Goal: Task Accomplishment & Management: Use online tool/utility

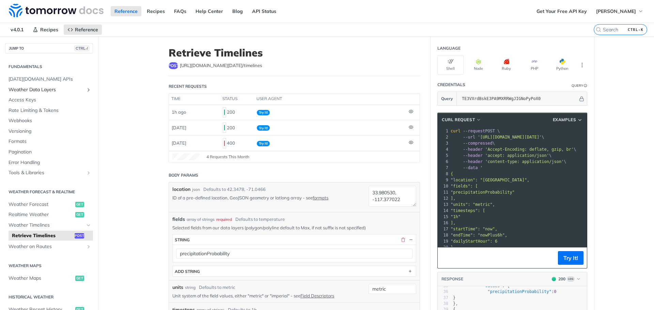
click at [36, 89] on span "Weather Data Layers" at bounding box center [47, 89] width 76 height 7
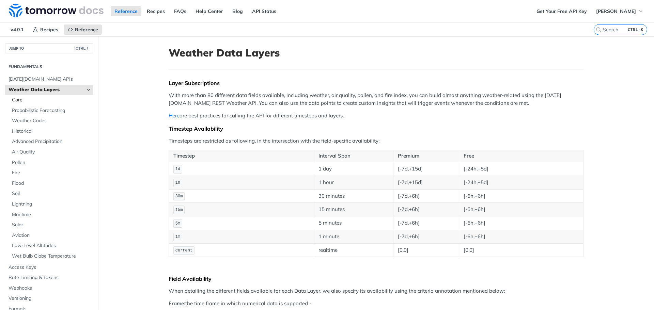
click at [24, 99] on span "Core" at bounding box center [51, 100] width 79 height 7
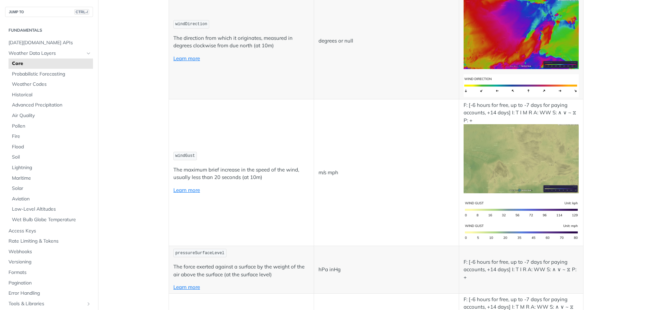
scroll to position [408, 0]
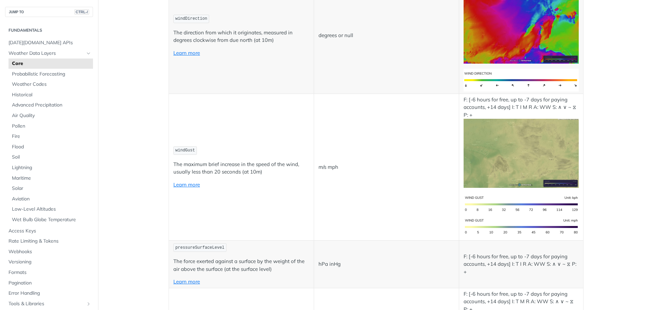
drag, startPoint x: 199, startPoint y: 151, endPoint x: 269, endPoint y: 154, distance: 69.8
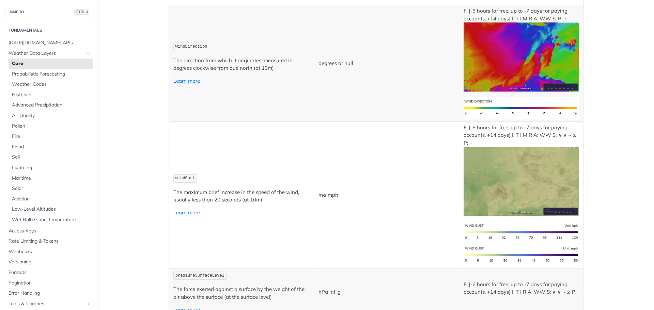
drag, startPoint x: 290, startPoint y: 151, endPoint x: 171, endPoint y: 152, distance: 119.5
drag, startPoint x: 171, startPoint y: 152, endPoint x: 290, endPoint y: 151, distance: 118.8
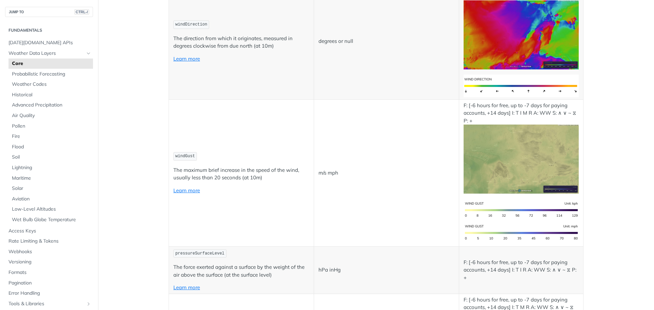
scroll to position [442, 0]
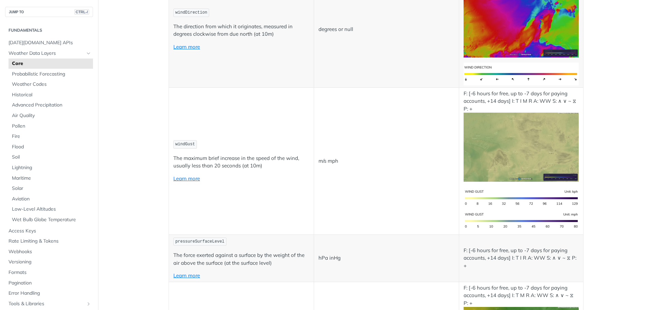
drag, startPoint x: 193, startPoint y: 118, endPoint x: 269, endPoint y: 117, distance: 75.9
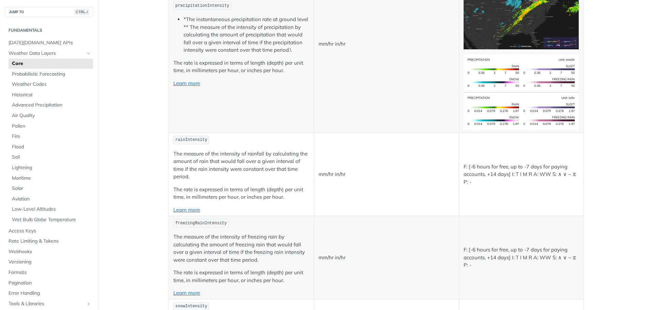
scroll to position [919, 0]
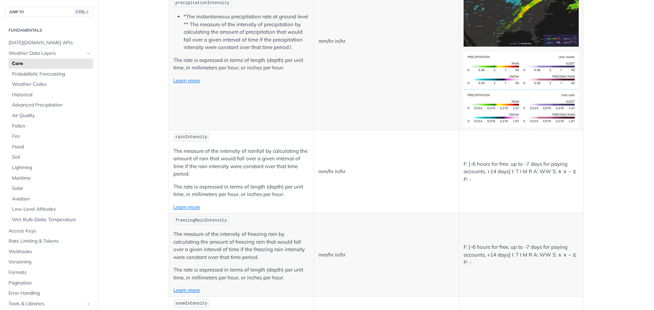
drag, startPoint x: 182, startPoint y: 136, endPoint x: 220, endPoint y: 145, distance: 38.8
drag, startPoint x: 273, startPoint y: 145, endPoint x: 171, endPoint y: 136, distance: 101.8
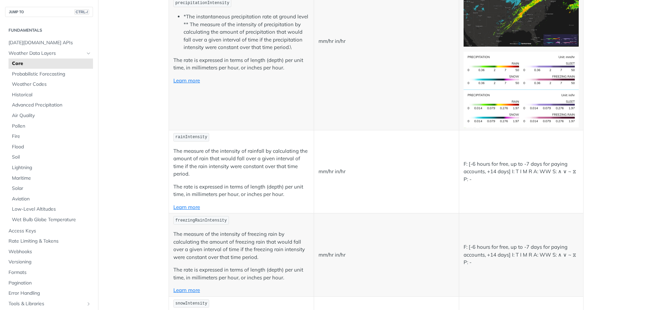
drag, startPoint x: 171, startPoint y: 138, endPoint x: 270, endPoint y: 148, distance: 99.2
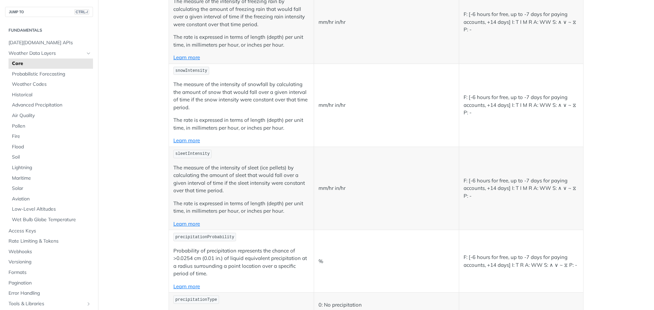
scroll to position [1157, 0]
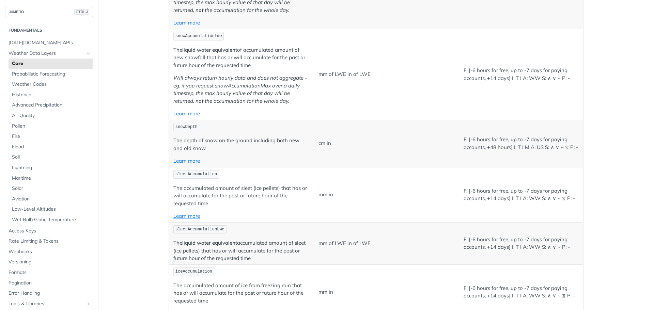
scroll to position [1668, 0]
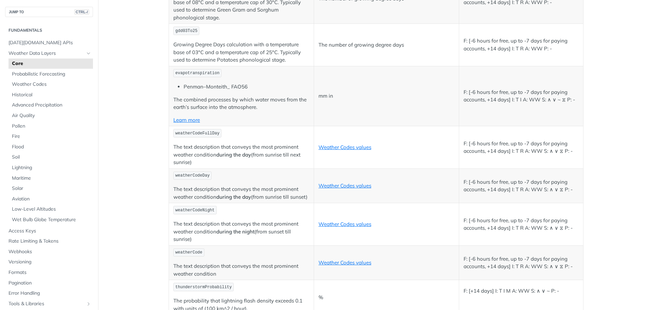
scroll to position [2587, 0]
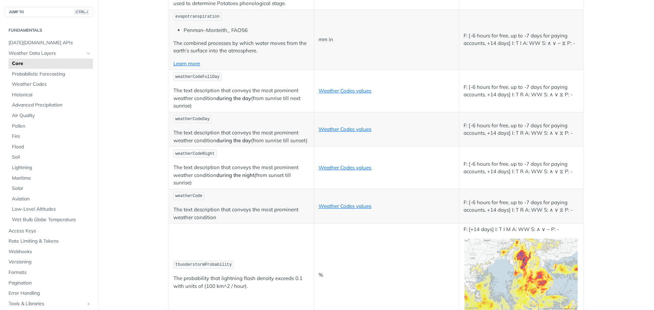
drag, startPoint x: 199, startPoint y: 173, endPoint x: 231, endPoint y: 172, distance: 32.0
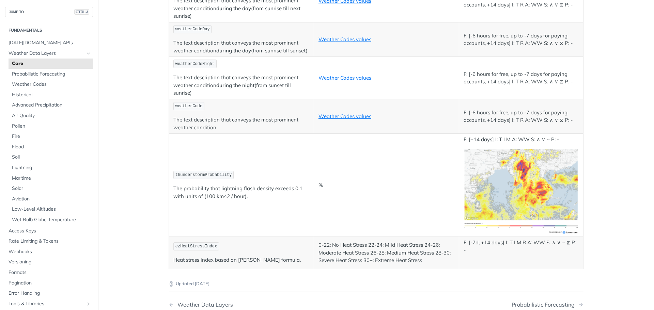
scroll to position [2723, 0]
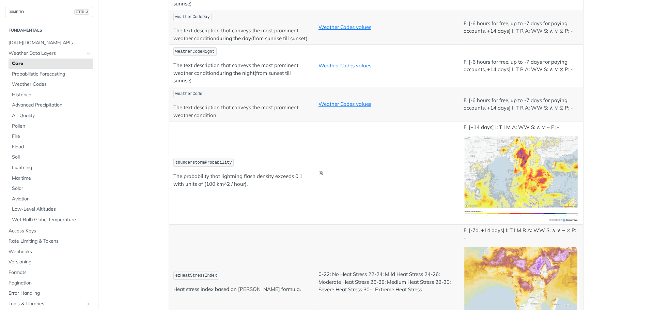
drag, startPoint x: 171, startPoint y: 70, endPoint x: 294, endPoint y: 234, distance: 204.2
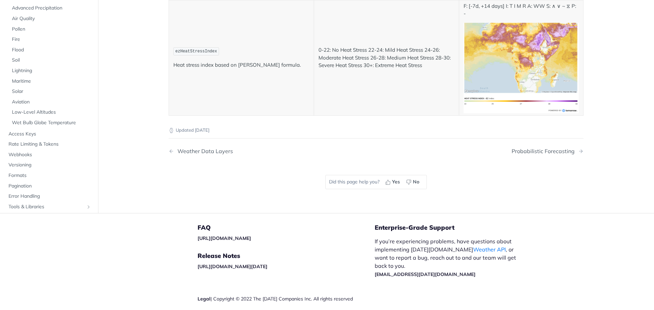
scroll to position [2961, 0]
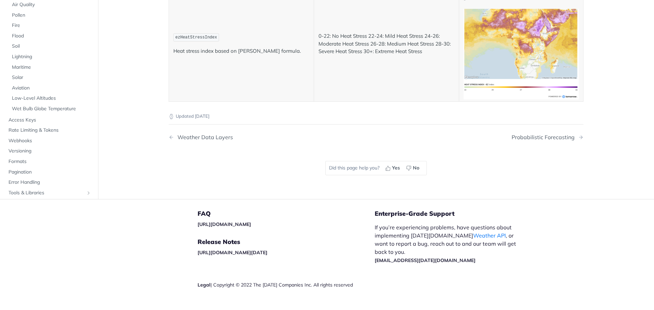
drag, startPoint x: 297, startPoint y: 132, endPoint x: 170, endPoint y: 123, distance: 127.6
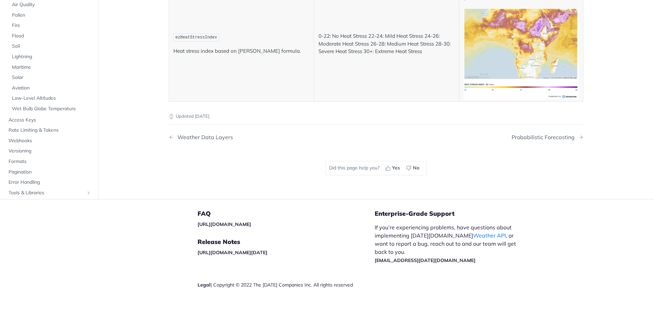
drag, startPoint x: 297, startPoint y: 132, endPoint x: 172, endPoint y: 124, distance: 125.2
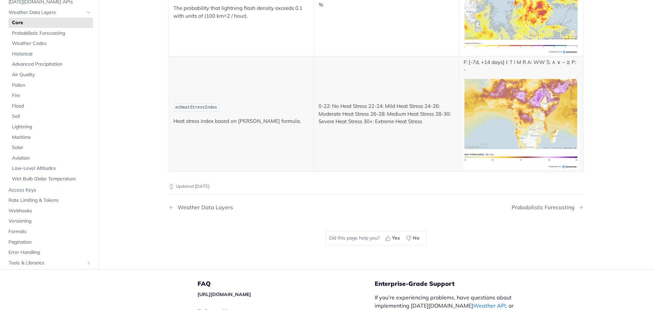
scroll to position [2893, 0]
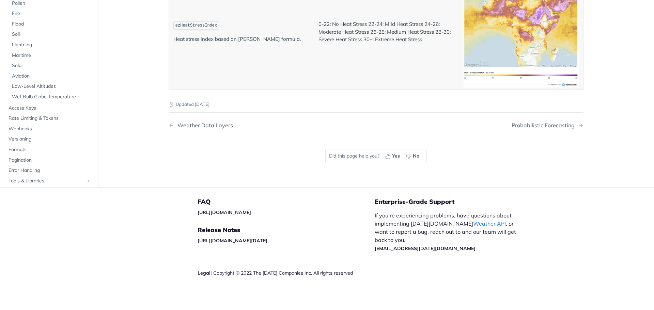
scroll to position [3540, 0]
click at [23, 69] on span "Solar" at bounding box center [51, 65] width 79 height 7
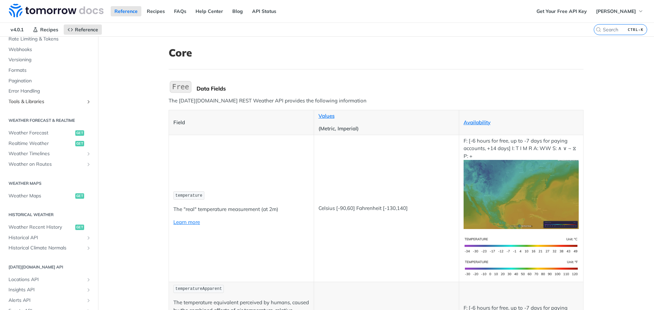
scroll to position [306, 0]
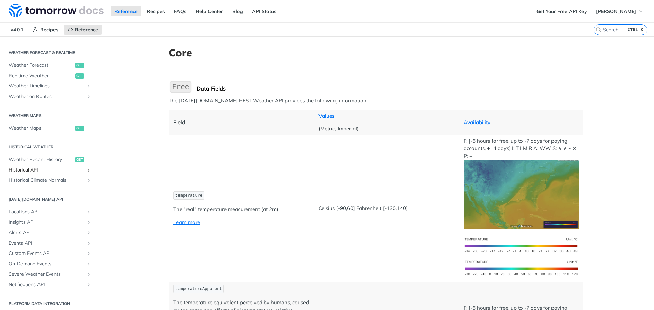
click at [48, 169] on span "Historical API" at bounding box center [47, 170] width 76 height 7
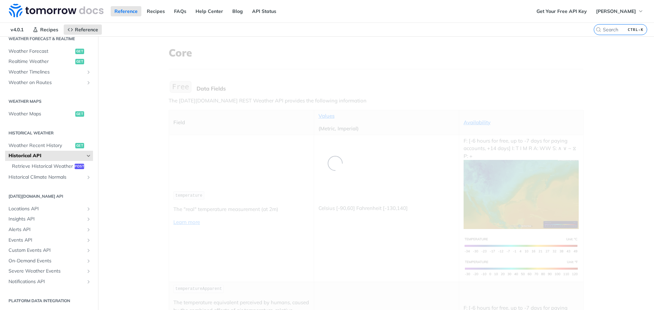
scroll to position [139, 0]
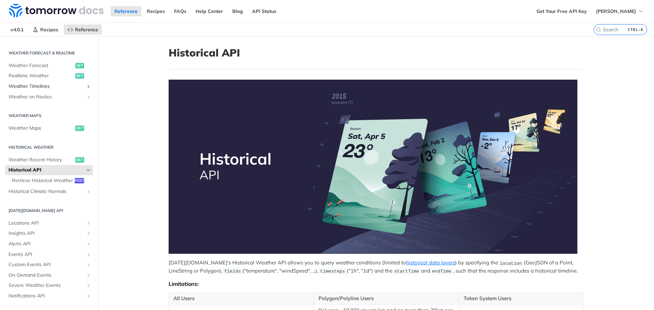
click at [50, 86] on span "Weather Timelines" at bounding box center [47, 86] width 76 height 7
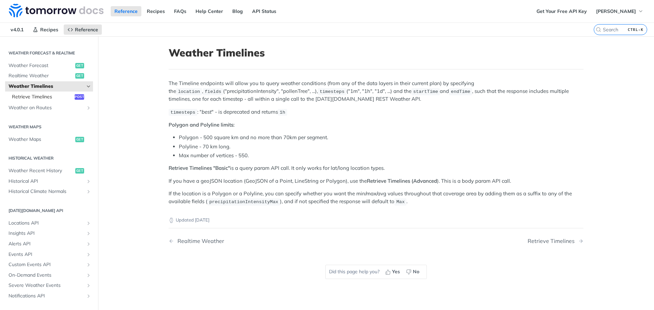
click at [60, 94] on span "Retrieve Timelines" at bounding box center [42, 97] width 61 height 7
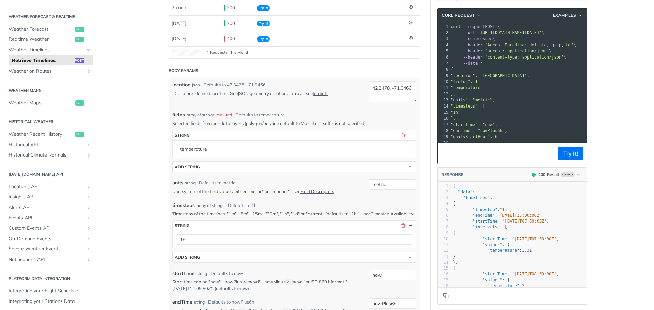
scroll to position [68, 0]
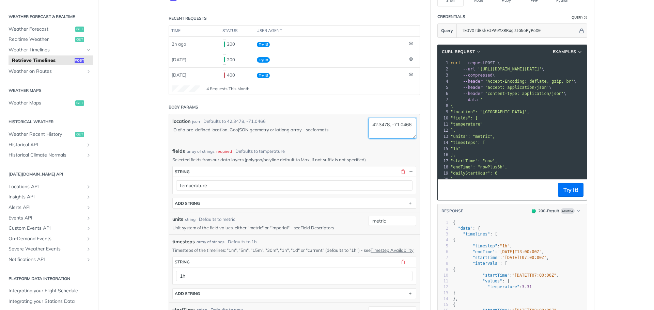
drag, startPoint x: 387, startPoint y: 124, endPoint x: 369, endPoint y: 124, distance: 18.4
click at [369, 124] on textarea "42.3478, -71.0466" at bounding box center [392, 128] width 48 height 21
paste textarea "33.980530"
drag, startPoint x: 389, startPoint y: 132, endPoint x: 368, endPoint y: 131, distance: 20.8
click at [368, 131] on textarea "33.980530, -71.0466" at bounding box center [392, 128] width 48 height 21
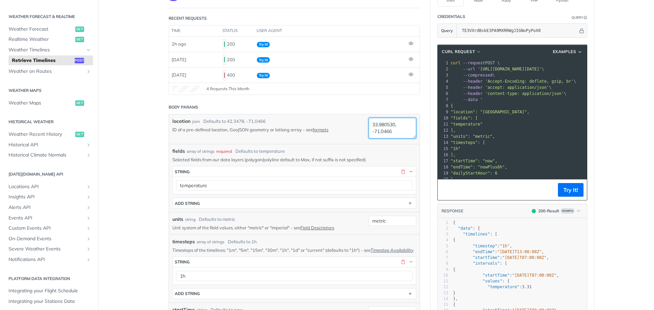
paste textarea "117.377022"
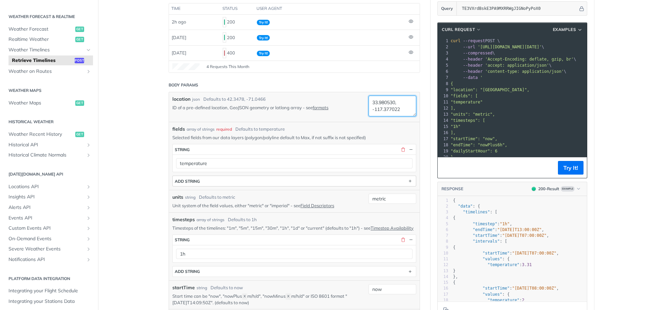
scroll to position [102, 0]
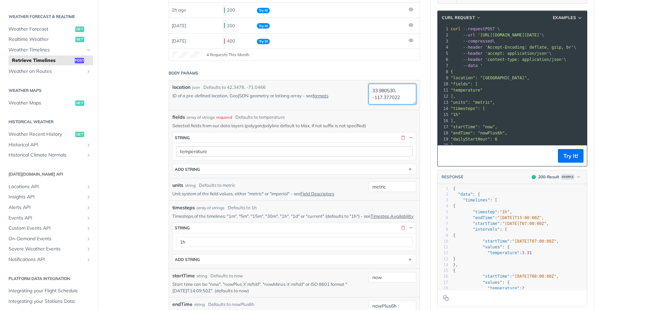
type textarea "33.980530, -117.377022"
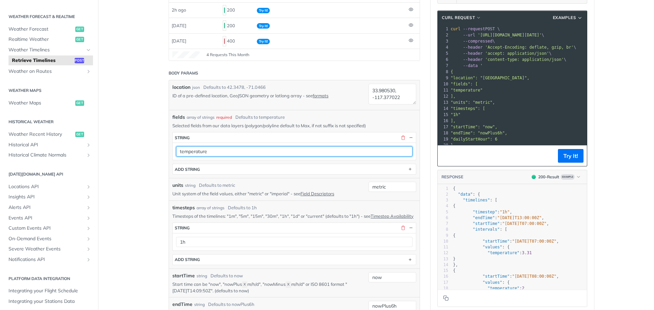
click at [214, 151] on input "temperature" at bounding box center [294, 151] width 236 height 10
click at [202, 146] on input "uv" at bounding box center [294, 151] width 236 height 10
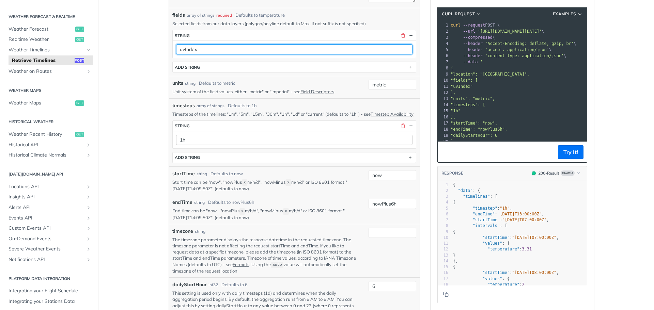
scroll to position [238, 0]
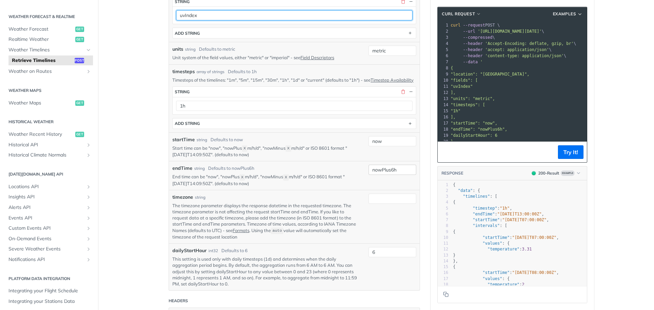
type input "uvIndex"
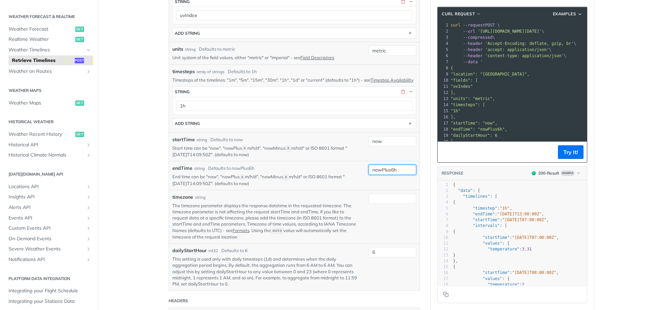
click at [391, 175] on input "nowPlus6h" at bounding box center [392, 170] width 48 height 10
type input "nowPlus24h"
click at [321, 172] on div "endTime string Defaults to nowPlus6h" at bounding box center [265, 168] width 186 height 7
click at [563, 154] on button "Try It!" at bounding box center [571, 152] width 26 height 14
click at [379, 146] on input "now" at bounding box center [392, 141] width 48 height 10
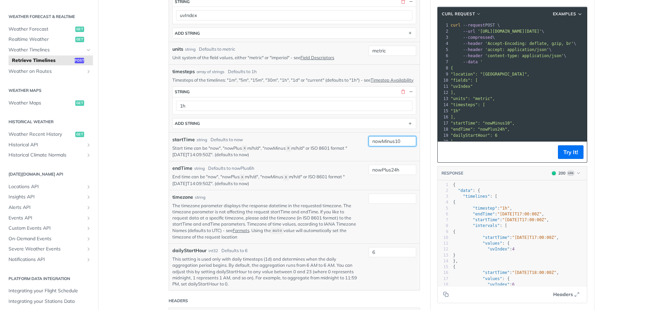
type input "nowMinus10"
click at [318, 143] on div "startTime string Defaults to now" at bounding box center [265, 139] width 186 height 7
click at [393, 175] on input "nowPlus24h" at bounding box center [392, 170] width 48 height 10
type input "nowPlus14h"
click at [314, 172] on div "endTime string Defaults to nowPlus6h" at bounding box center [265, 168] width 186 height 7
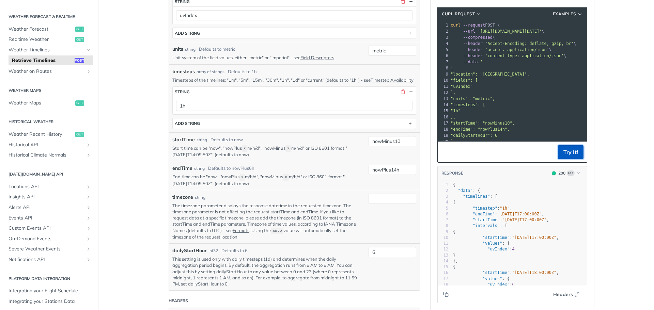
click at [573, 152] on button "Try It!" at bounding box center [571, 152] width 26 height 14
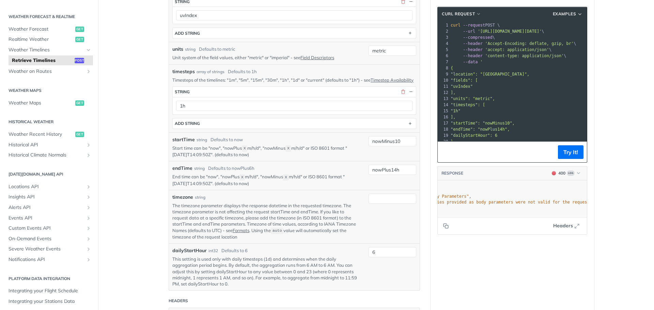
scroll to position [0, 0]
click at [398, 146] on input "nowMinus10" at bounding box center [392, 141] width 48 height 10
type input "nowMinus10h"
click at [571, 156] on button "Try It!" at bounding box center [571, 152] width 26 height 14
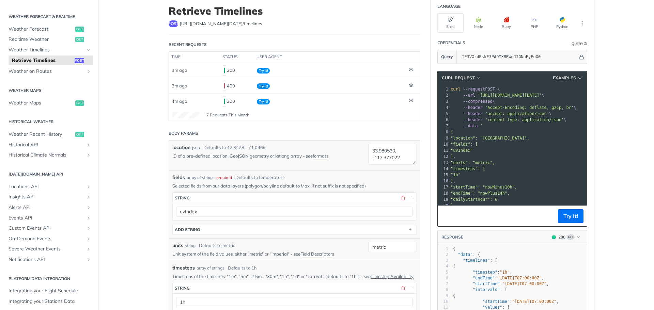
scroll to position [34, 0]
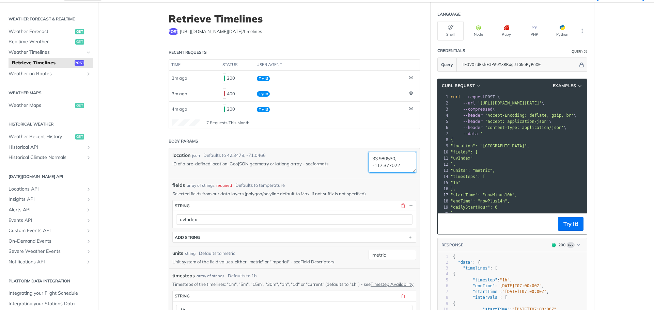
drag, startPoint x: 399, startPoint y: 166, endPoint x: 365, endPoint y: 156, distance: 35.6
click at [365, 156] on div "location json Defaults to 42.3478, -71.0466 ID of a pre-defined location, GeoJS…" at bounding box center [294, 163] width 244 height 23
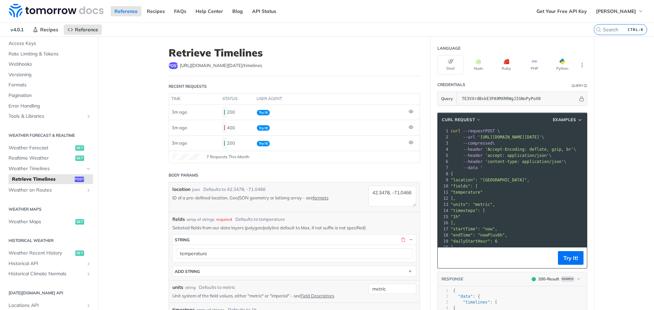
scroll to position [68, 0]
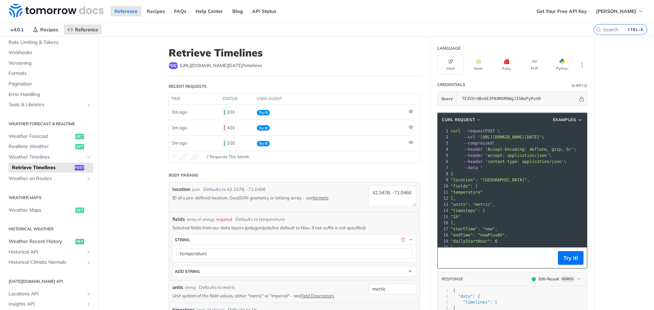
click at [53, 239] on span "Weather Recent History" at bounding box center [41, 241] width 65 height 7
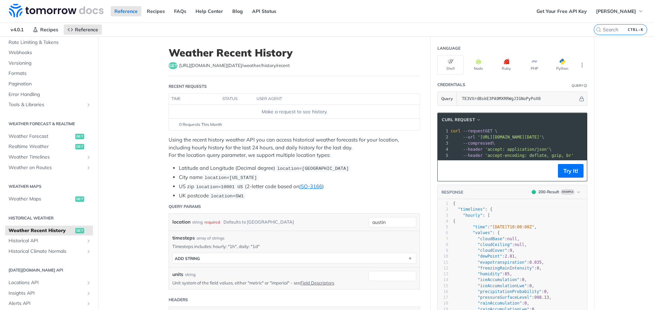
scroll to position [34, 0]
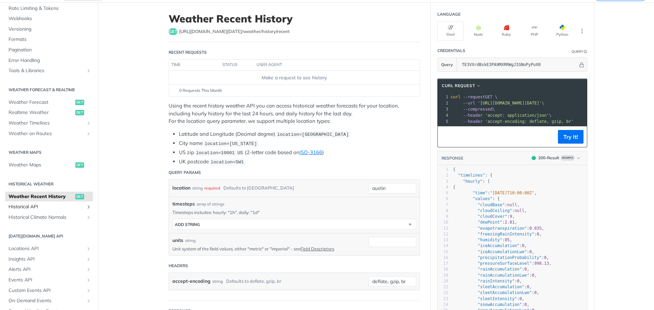
click at [44, 204] on span "Historical API" at bounding box center [47, 207] width 76 height 7
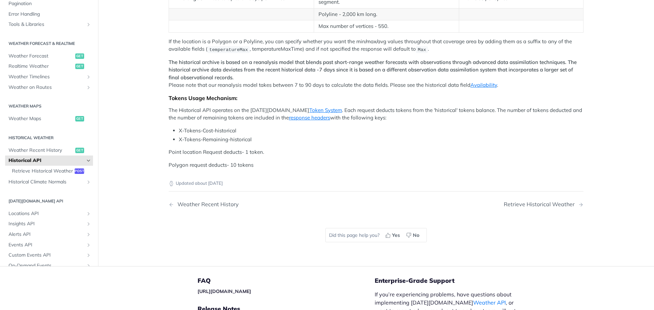
scroll to position [238, 0]
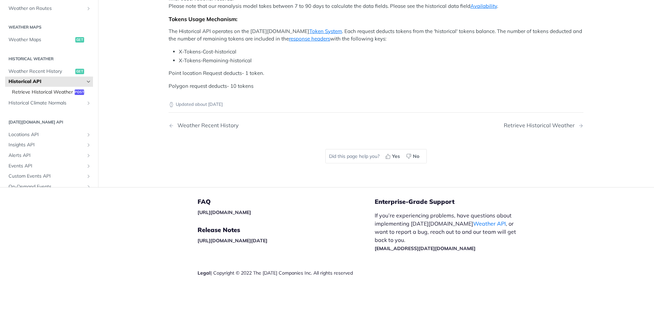
click at [53, 96] on span "Retrieve Historical Weather" at bounding box center [42, 92] width 61 height 7
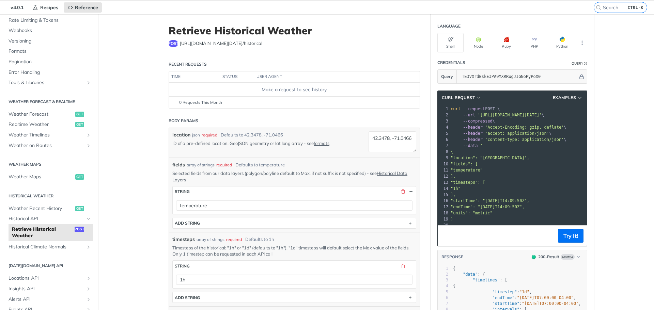
scroll to position [34, 0]
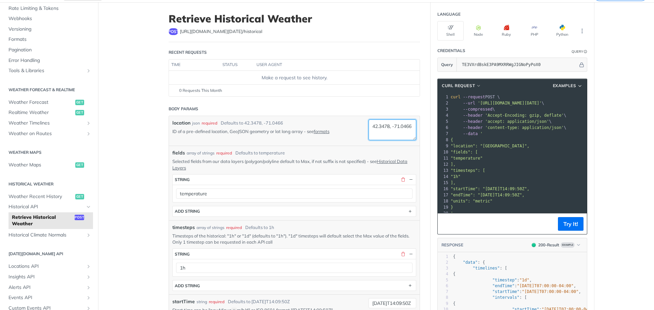
drag, startPoint x: 393, startPoint y: 133, endPoint x: 367, endPoint y: 121, distance: 29.6
click at [368, 121] on textarea "42.3478, -71.0466" at bounding box center [392, 129] width 48 height 21
paste textarea "33.980530, -117.377022"
type textarea "33.980530, -117.377022"
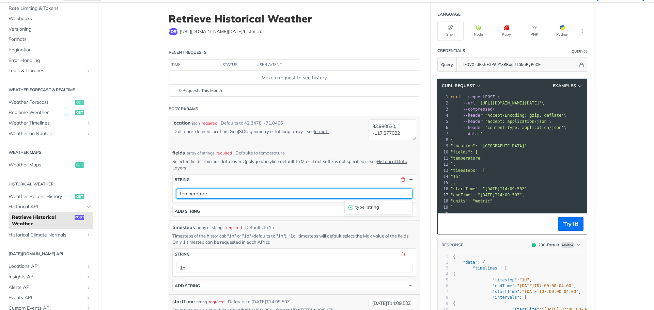
click at [230, 189] on input "temperature" at bounding box center [294, 194] width 236 height 10
type input "uvIndex"
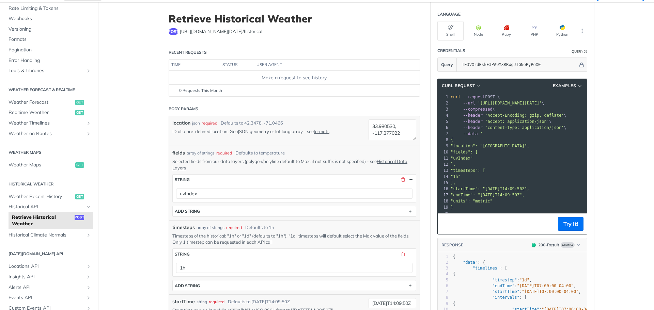
click at [145, 223] on main "JUMP TO CTRL-/ Fundamentals Tomorrow.io APIs Weather Data Layers Core Probabili…" at bounding box center [327, 313] width 654 height 623
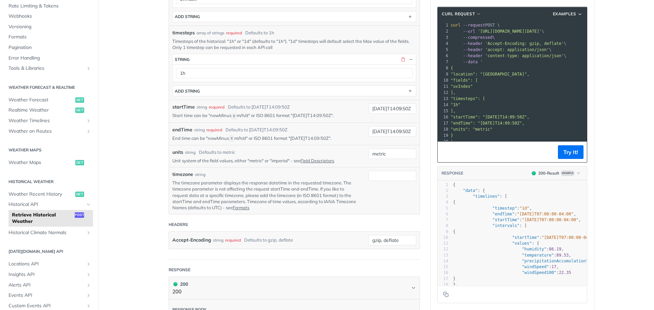
scroll to position [204, 0]
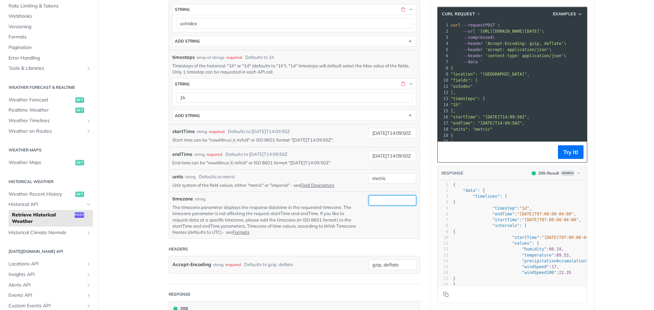
click at [381, 202] on input "timezone" at bounding box center [392, 200] width 48 height 10
type input "-7"
click at [393, 133] on input "2019-03-20T14:09:50Z" at bounding box center [392, 133] width 48 height 10
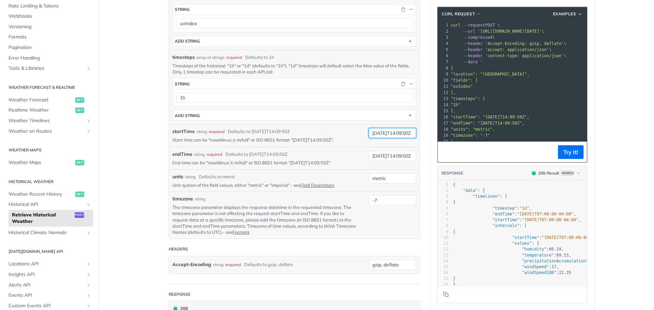
click at [381, 134] on input "2019-03-20T14:09:50Z" at bounding box center [392, 133] width 48 height 10
click at [381, 134] on input "2025-08-05T01:00:00Z" at bounding box center [392, 133] width 48 height 10
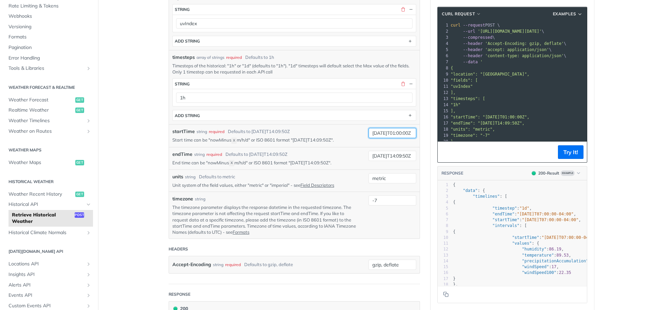
click at [381, 134] on input "2025-08-05T01:00:00Z" at bounding box center [392, 133] width 48 height 10
type input "2025-08-05T01:00:00Z"
click at [387, 155] on input "2019-03-28T14:09:50Z" at bounding box center [392, 156] width 48 height 10
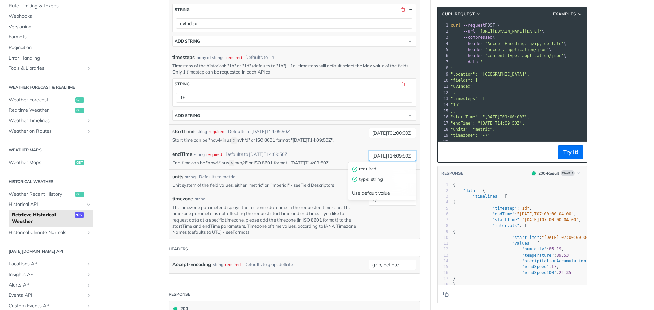
click at [387, 155] on input "2019-03-28T14:09:50Z" at bounding box center [392, 156] width 48 height 10
paste input "25-08-05T01:00:0"
click at [392, 156] on input "2025-08-05T01:00:00Z" at bounding box center [392, 156] width 48 height 10
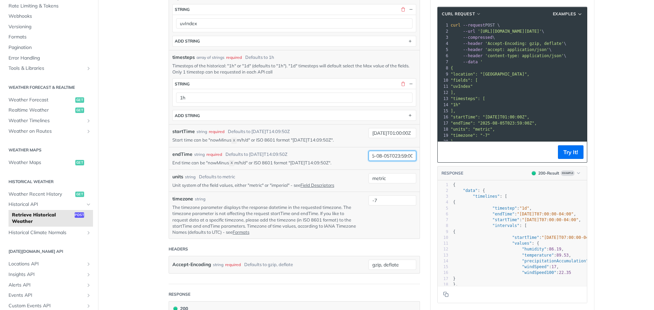
type input "2025-08-05T023:59:00Z"
click at [418, 162] on article "Retrieve Historical Weather post https://api.tomorrow.io/v4 /historical Recent …" at bounding box center [294, 143] width 272 height 623
click at [560, 151] on button "Try It!" at bounding box center [571, 152] width 26 height 14
